Goal: Task Accomplishment & Management: Manage account settings

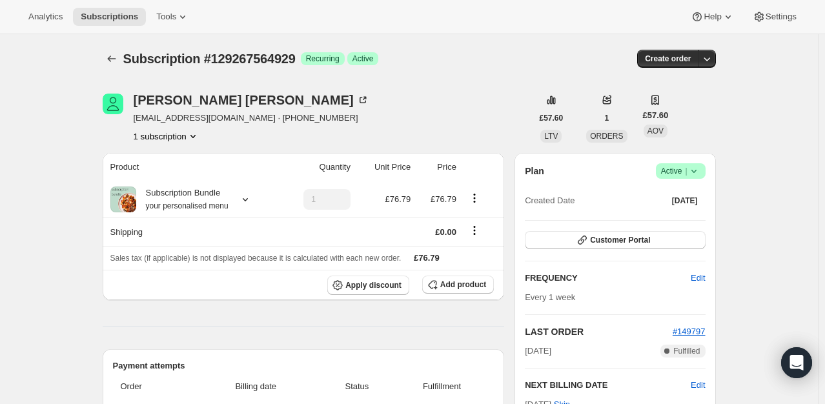
click at [700, 169] on icon at bounding box center [694, 171] width 13 height 13
click at [683, 216] on span "Cancel subscription" at bounding box center [684, 218] width 73 height 10
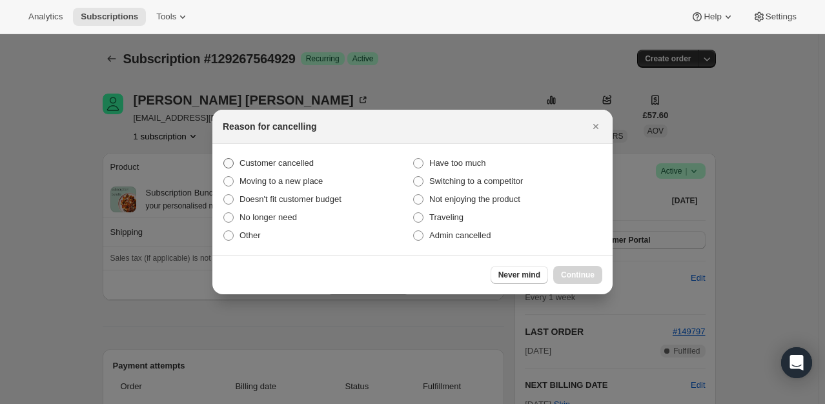
click at [305, 167] on span "Customer cancelled" at bounding box center [277, 163] width 74 height 10
click at [224, 159] on input "Customer cancelled" at bounding box center [223, 158] width 1 height 1
radio input "true"
click at [586, 280] on span "Continue" at bounding box center [578, 275] width 34 height 10
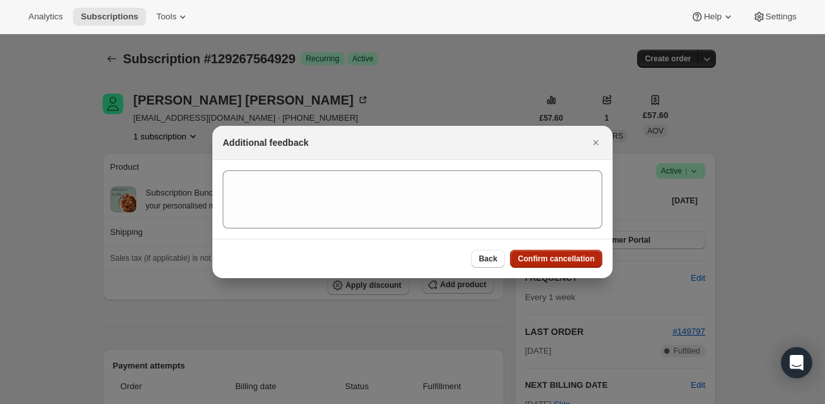
click at [575, 267] on button "Confirm cancellation" at bounding box center [556, 259] width 92 height 18
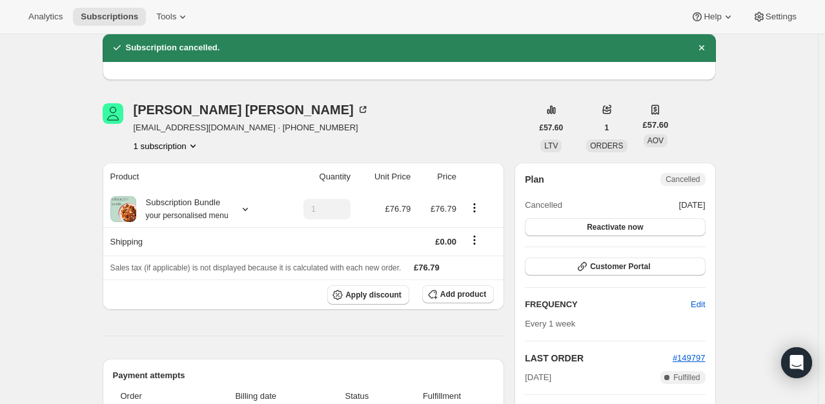
scroll to position [129, 0]
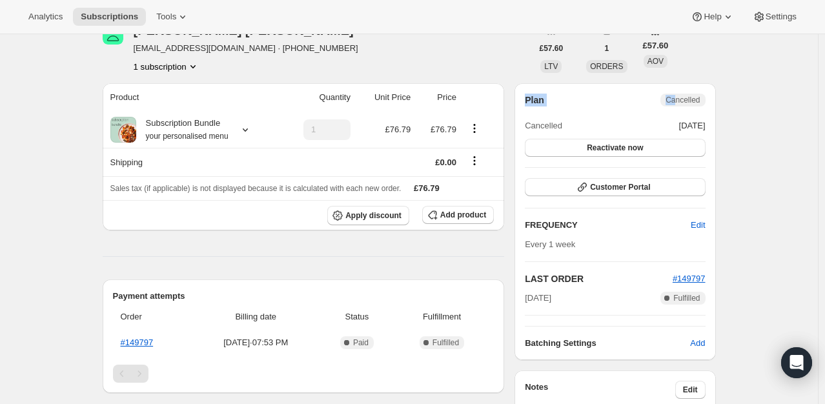
drag, startPoint x: 677, startPoint y: 105, endPoint x: 660, endPoint y: 167, distance: 64.9
click at [660, 167] on div "Plan Cancelled Cancelled [DATE] Reactivate now Customer Portal FREQUENCY Edit E…" at bounding box center [615, 222] width 180 height 256
